Goal: Obtain resource: Download file/media

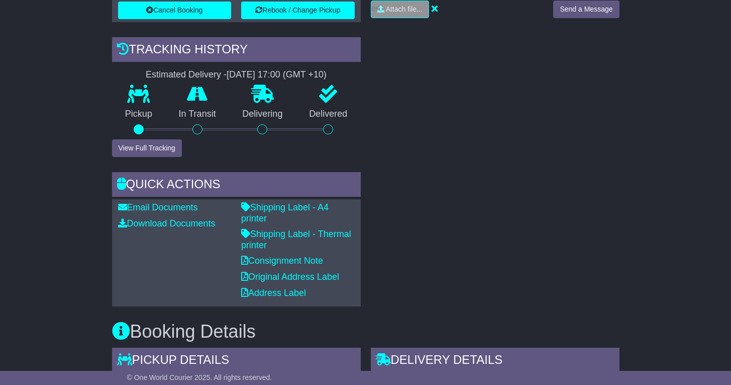
scroll to position [512, 0]
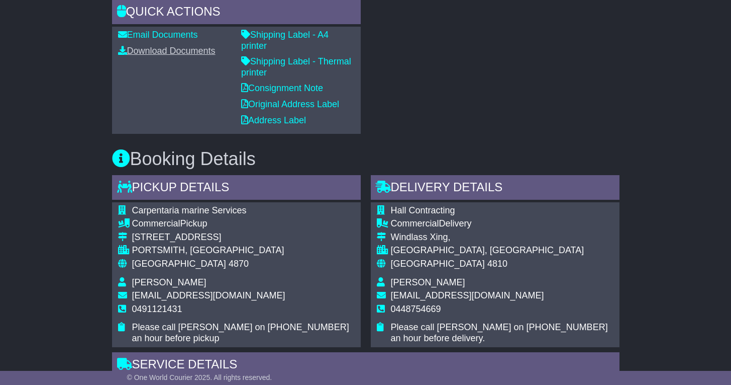
click at [182, 51] on link "Download Documents" at bounding box center [167, 51] width 98 height 10
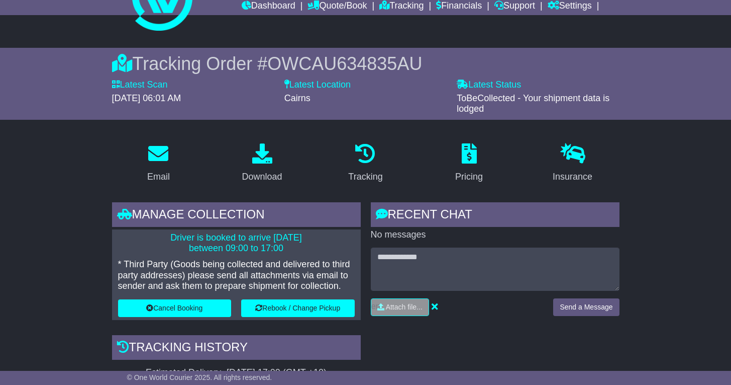
scroll to position [0, 0]
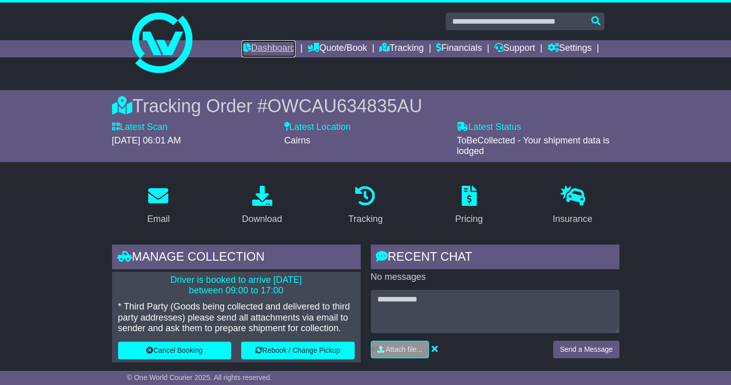
click at [269, 52] on link "Dashboard" at bounding box center [269, 48] width 54 height 17
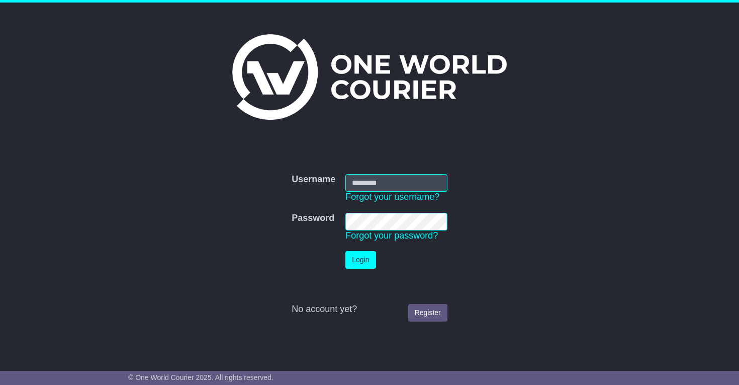
type input "**********"
click at [370, 262] on button "Login" at bounding box center [360, 260] width 30 height 18
